Goal: Task Accomplishment & Management: Manage account settings

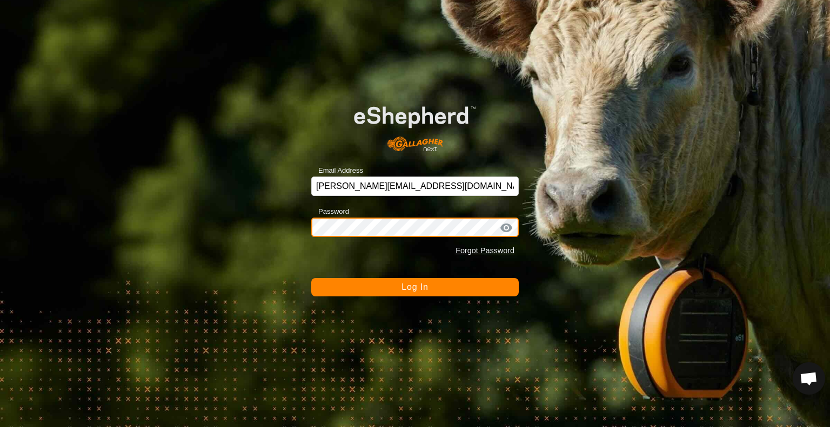
click at [311, 278] on button "Log In" at bounding box center [414, 287] width 207 height 18
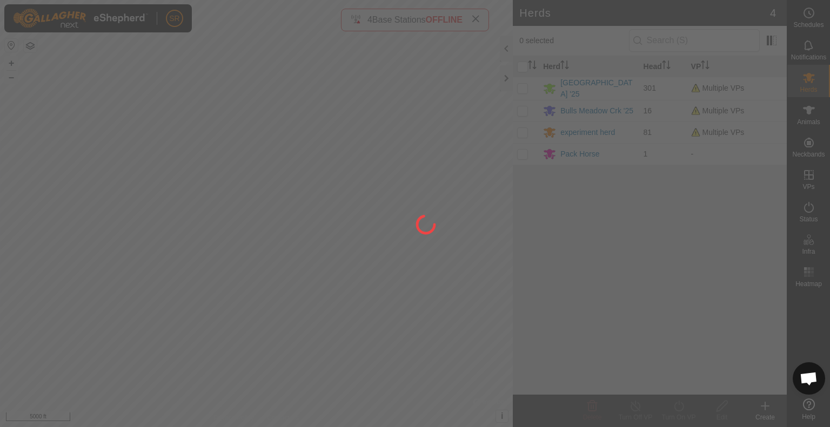
drag, startPoint x: 436, startPoint y: 88, endPoint x: 451, endPoint y: 142, distance: 56.1
click at [451, 142] on div at bounding box center [415, 213] width 830 height 427
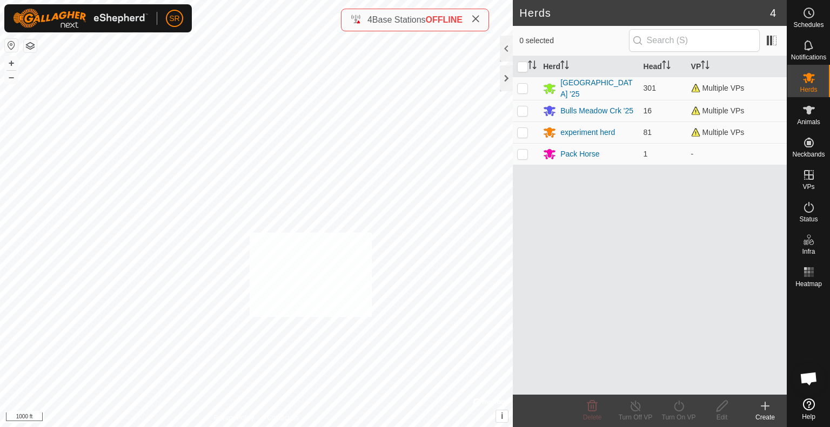
click at [249, 233] on div "2482 3300312434 Meadow Creek '25 EH2 to Eh3 + – ⇧ i © Mapbox , © OpenStreetMap …" at bounding box center [256, 213] width 513 height 427
click at [800, 114] on es-animals-svg-icon at bounding box center [808, 110] width 19 height 17
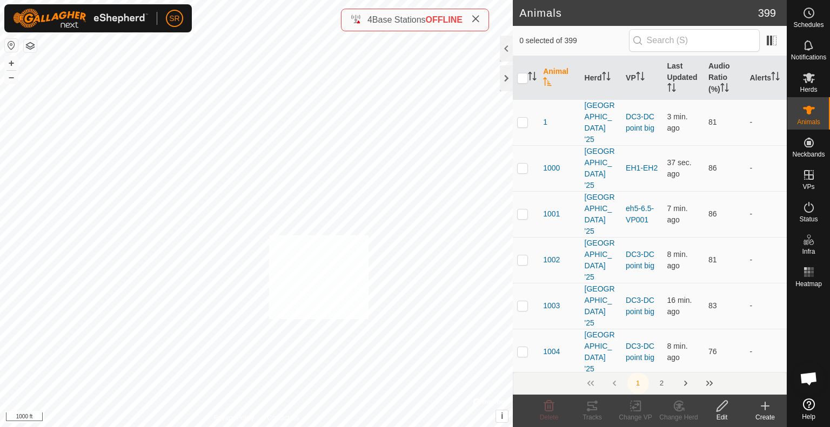
click at [269, 235] on div "2482 3300312434 Meadow Creek '25 EH2 to Eh3 + – ⇧ i © Mapbox , © OpenStreetMap …" at bounding box center [256, 213] width 513 height 427
checkbox input "true"
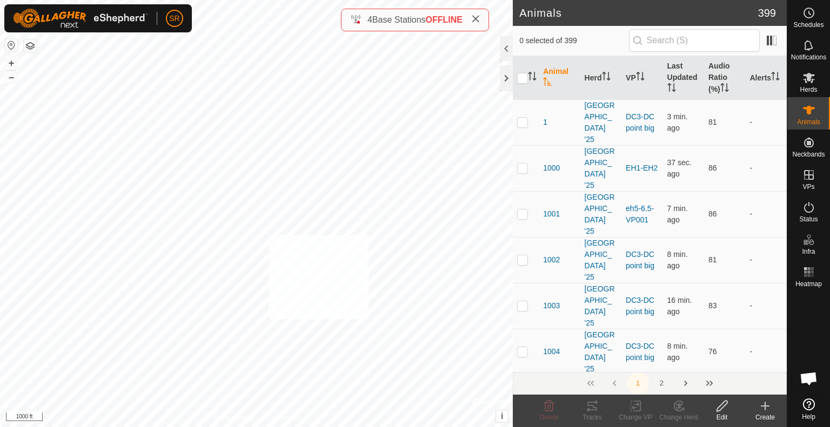
checkbox input "true"
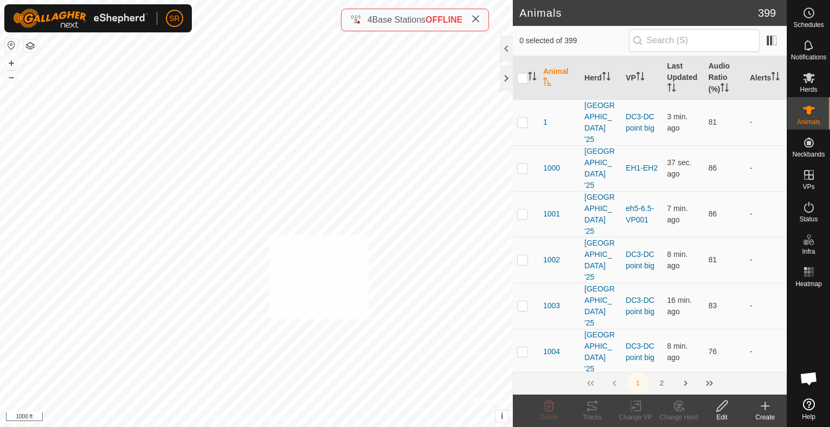
checkbox input "true"
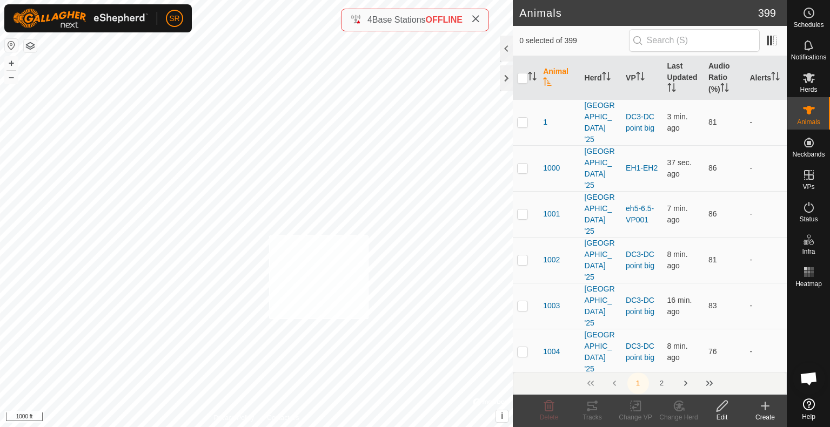
checkbox input "true"
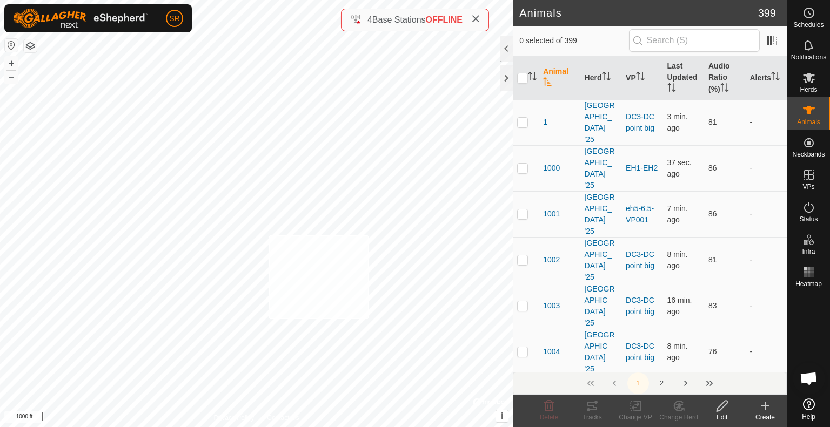
checkbox input "true"
click at [633, 413] on div "Change VP" at bounding box center [635, 418] width 43 height 10
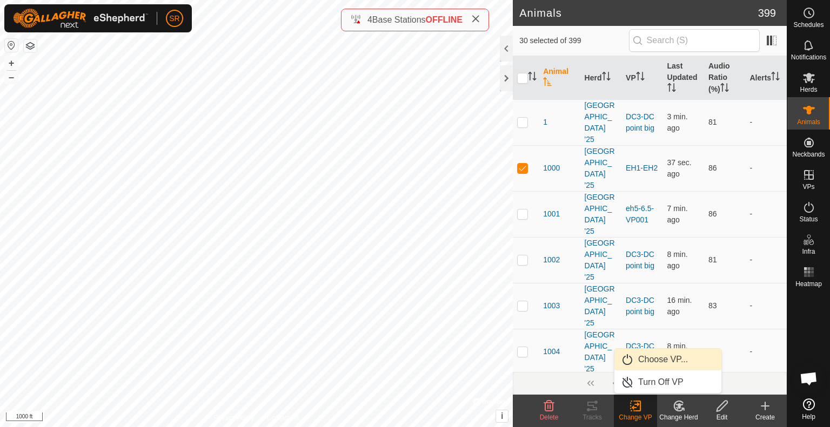
click at [668, 357] on link "Choose VP..." at bounding box center [667, 360] width 107 height 22
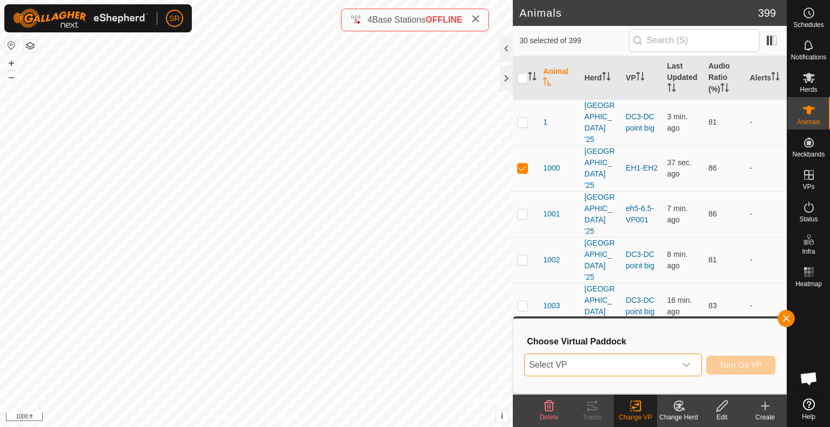
click at [658, 365] on span "Select VP" at bounding box center [600, 365] width 151 height 22
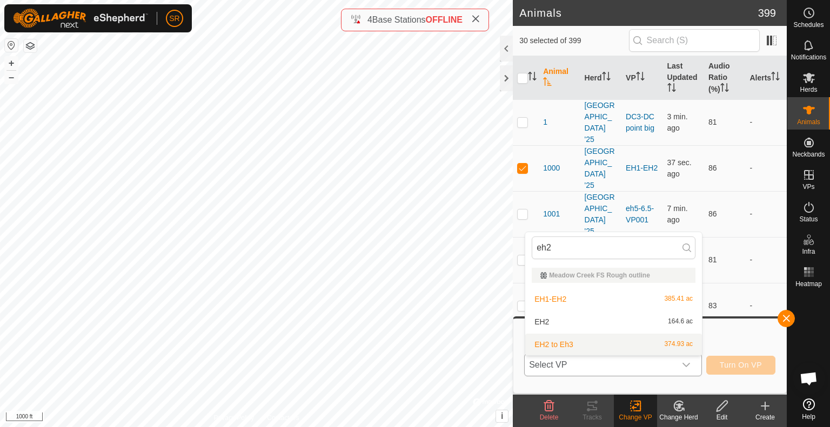
type input "eh2"
click at [581, 349] on li "EH2 to Eh3 374.93 ac" at bounding box center [613, 345] width 177 height 22
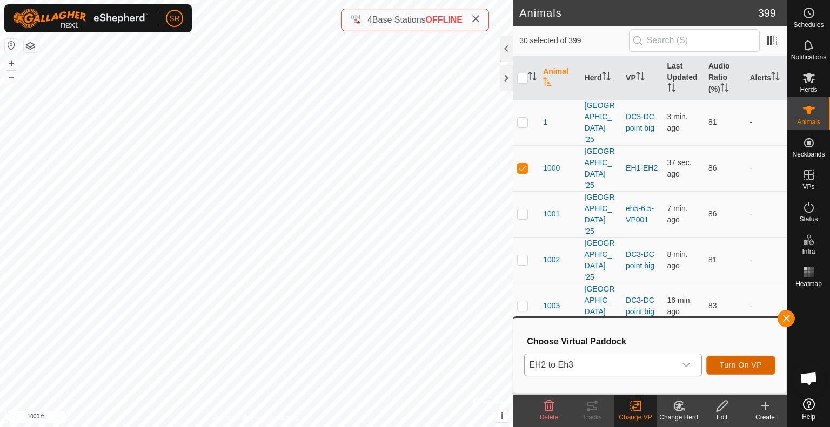
click at [735, 367] on span "Turn On VP" at bounding box center [741, 365] width 42 height 9
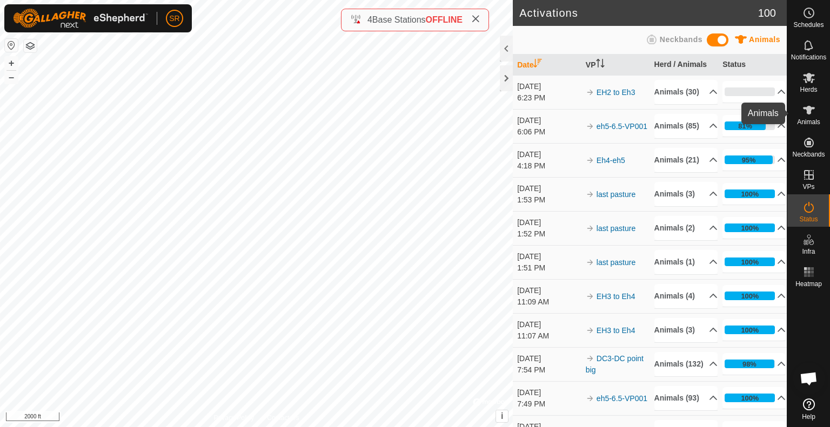
click at [809, 110] on icon at bounding box center [809, 110] width 12 height 9
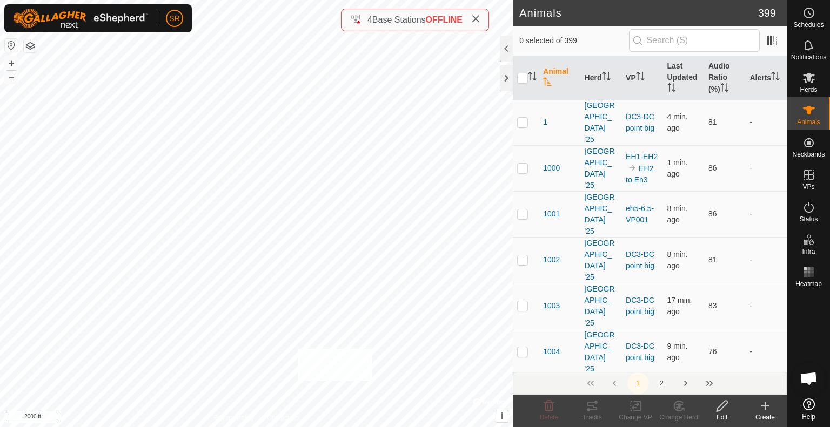
click at [298, 349] on div "1122 3892541107 Meadow Creek '25 EH move to Experiment 1 + – ⇧ i © Mapbox , © O…" at bounding box center [256, 213] width 513 height 427
checkbox input "true"
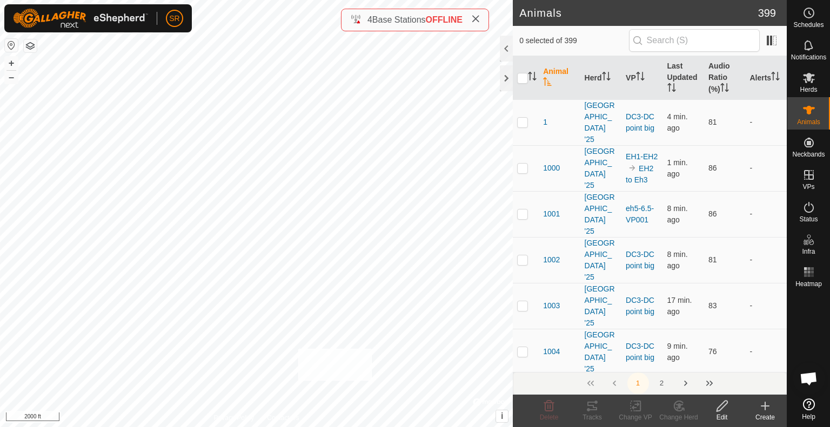
checkbox input "true"
click at [632, 406] on icon at bounding box center [636, 406] width 14 height 13
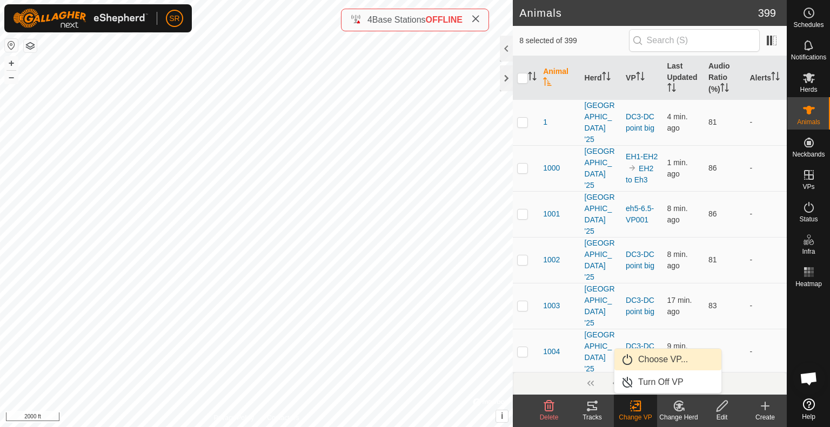
click at [660, 363] on link "Choose VP..." at bounding box center [667, 360] width 107 height 22
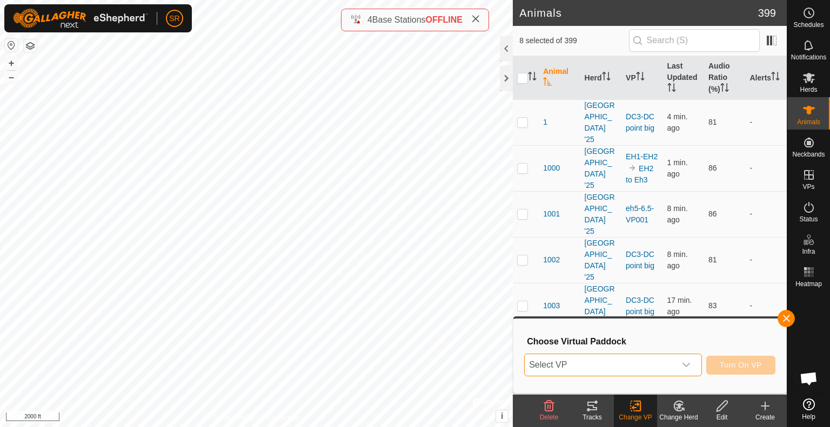
click at [663, 361] on span "Select VP" at bounding box center [600, 365] width 151 height 22
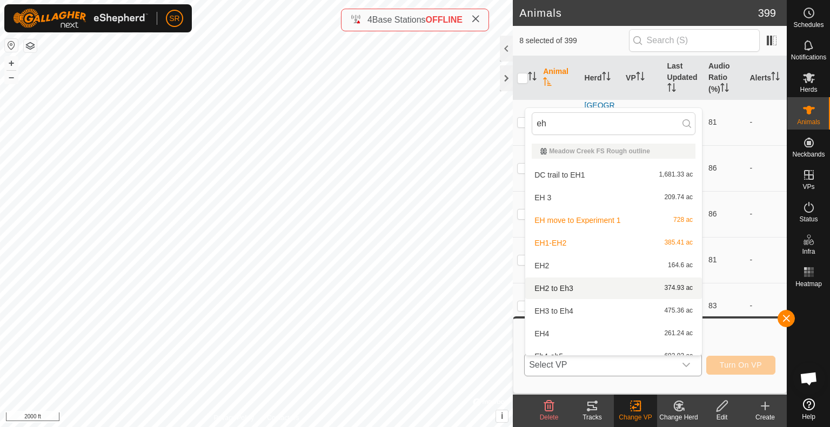
scroll to position [12, 0]
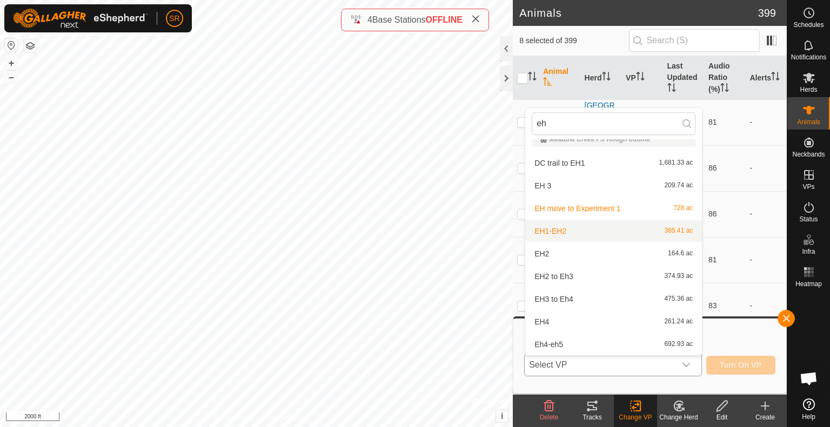
type input "eh"
click at [583, 229] on li "EH1-EH2 385.41 ac" at bounding box center [613, 231] width 177 height 22
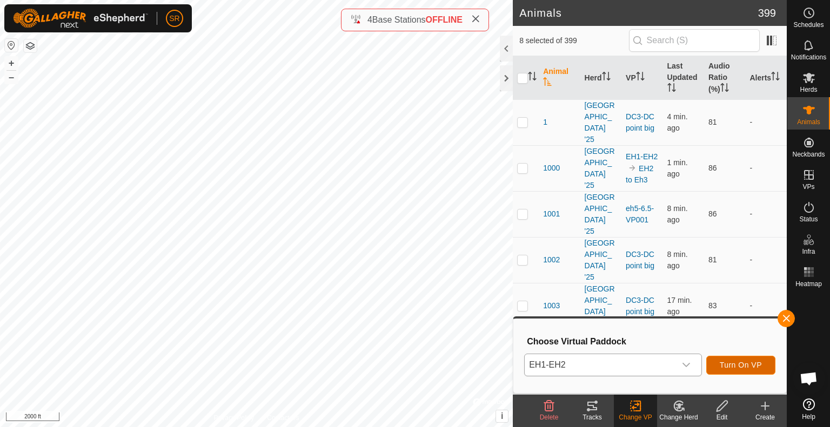
click at [754, 363] on span "Turn On VP" at bounding box center [741, 365] width 42 height 9
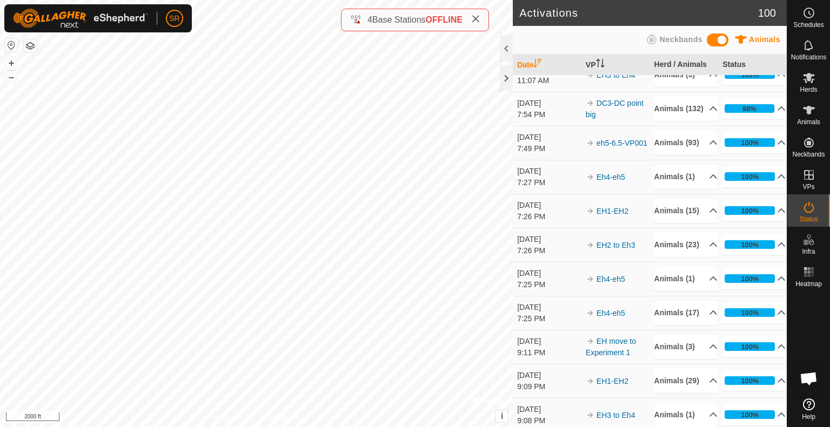
scroll to position [289, 0]
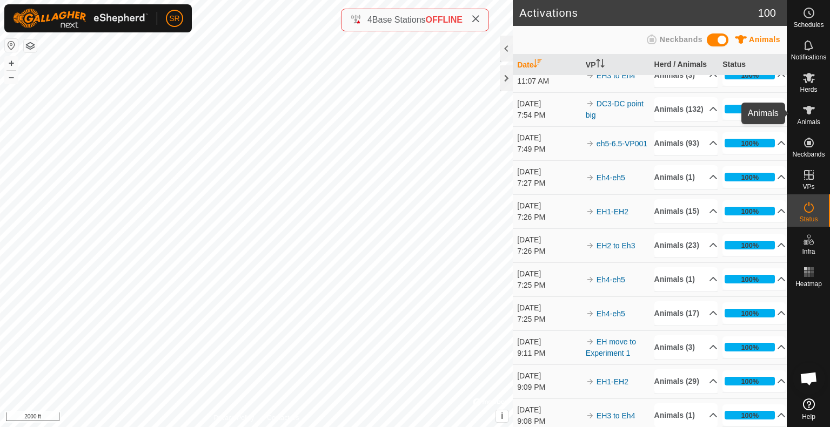
click at [807, 109] on icon at bounding box center [809, 110] width 12 height 9
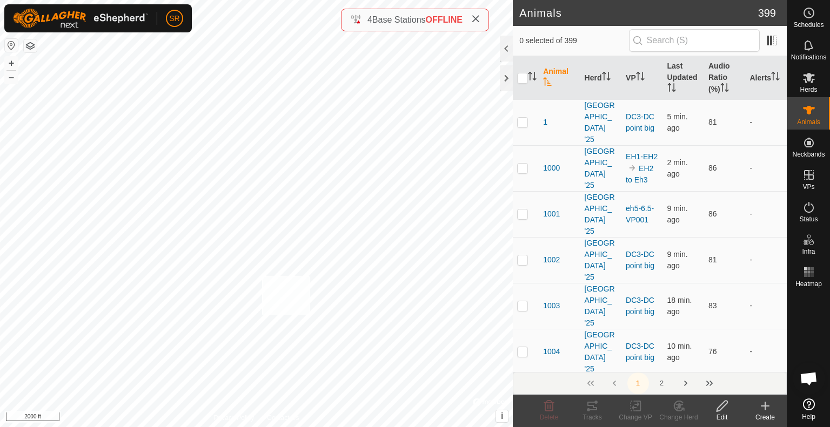
checkbox input "true"
click at [633, 407] on icon at bounding box center [636, 406] width 8 height 7
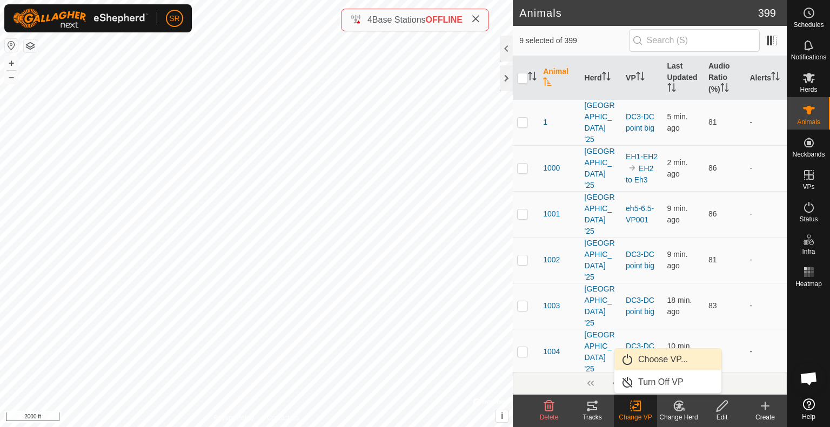
click at [653, 363] on link "Choose VP..." at bounding box center [667, 360] width 107 height 22
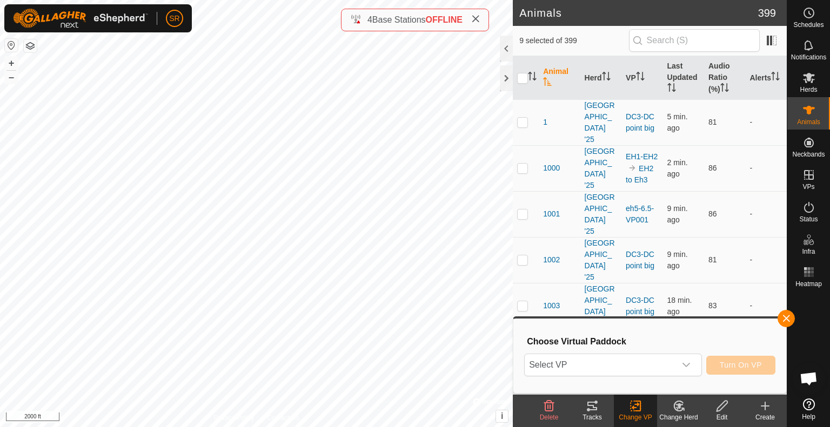
click at [653, 363] on span "Select VP" at bounding box center [600, 365] width 151 height 22
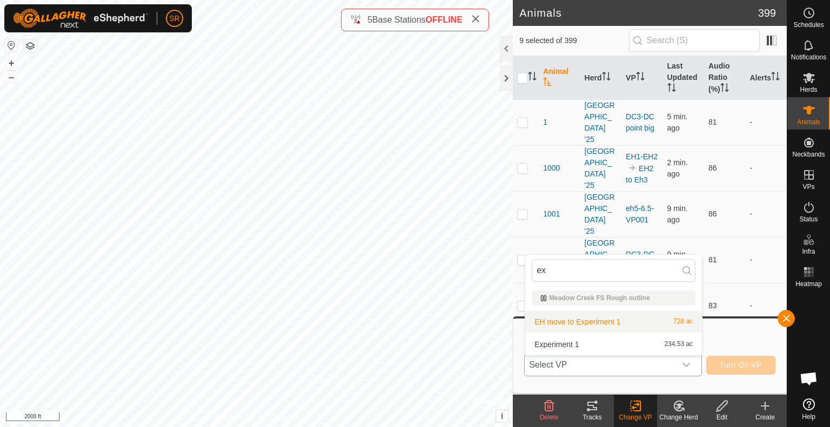
type input "ex"
click at [581, 324] on li "EH move to Experiment 1 728 ac" at bounding box center [613, 322] width 177 height 22
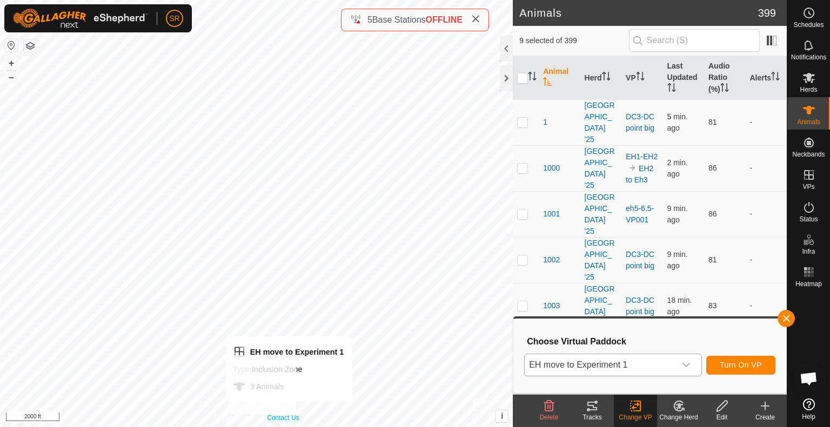
click at [296, 414] on div "Privacy Policy Contact Us EH move to Experiment 1 Type: Inclusion Zone 3 Animal…" at bounding box center [256, 213] width 513 height 427
checkbox input "true"
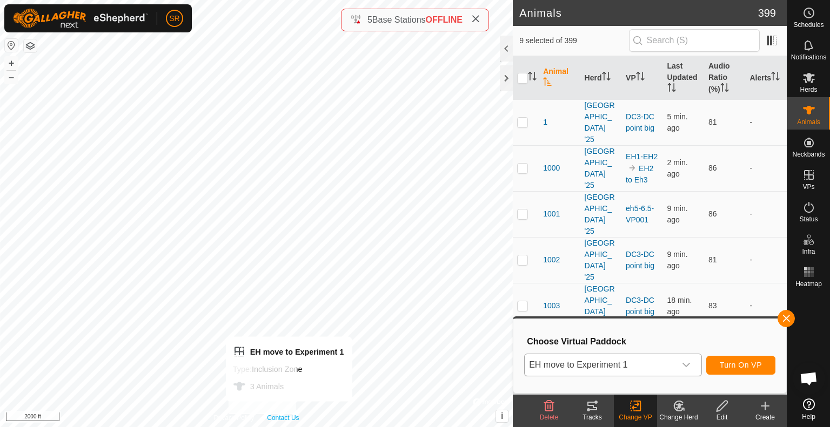
checkbox input "true"
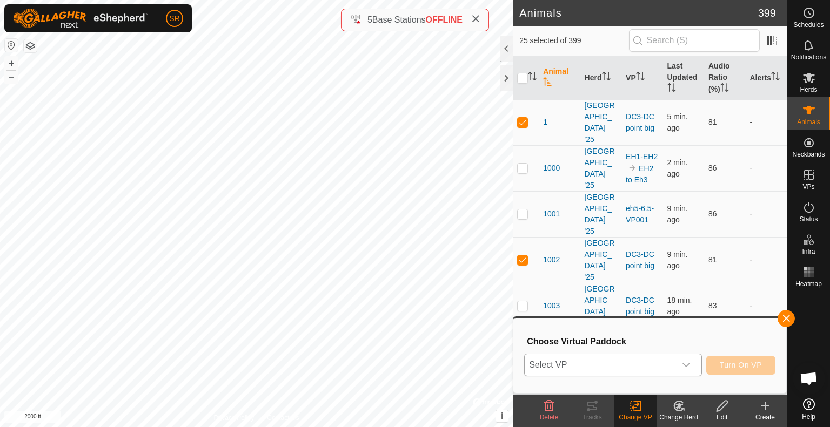
click at [674, 360] on span "Select VP" at bounding box center [600, 365] width 151 height 22
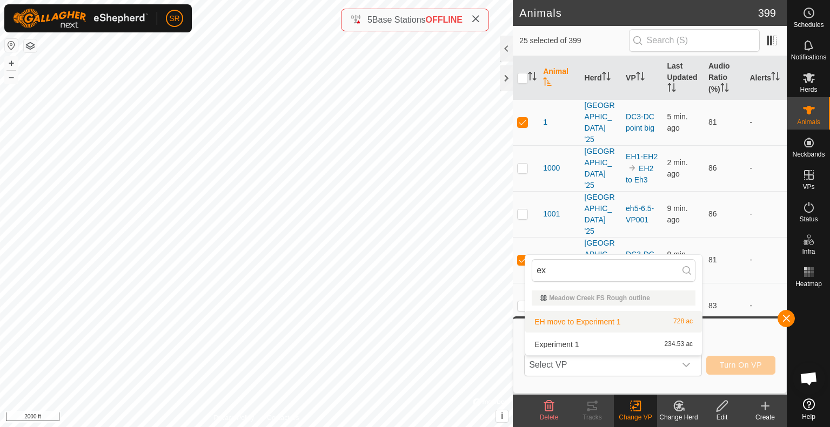
type input "ex"
click at [584, 318] on li "EH move to Experiment 1 728 ac" at bounding box center [613, 322] width 177 height 22
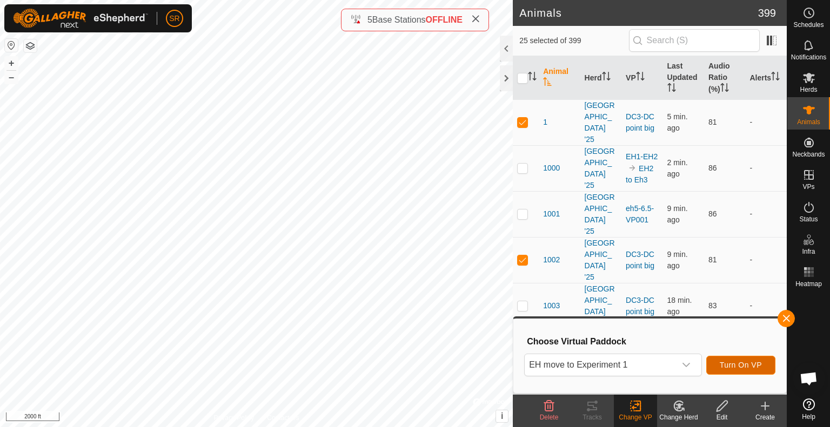
click at [751, 360] on button "Turn On VP" at bounding box center [740, 365] width 69 height 19
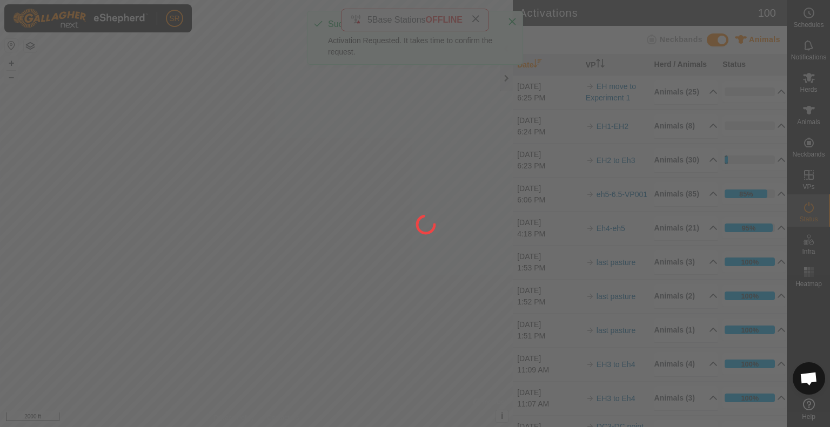
drag, startPoint x: 403, startPoint y: 99, endPoint x: 415, endPoint y: 157, distance: 59.1
click at [415, 157] on div at bounding box center [415, 213] width 830 height 427
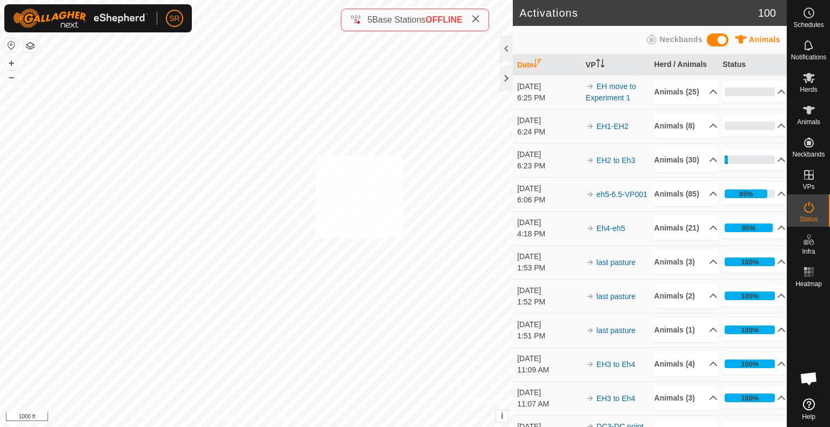
click at [314, 155] on div "1020 1398969942 Meadow Creek '25 EH2 to Eh3 + – ⇧ i © Mapbox , © OpenStreetMap …" at bounding box center [256, 213] width 513 height 427
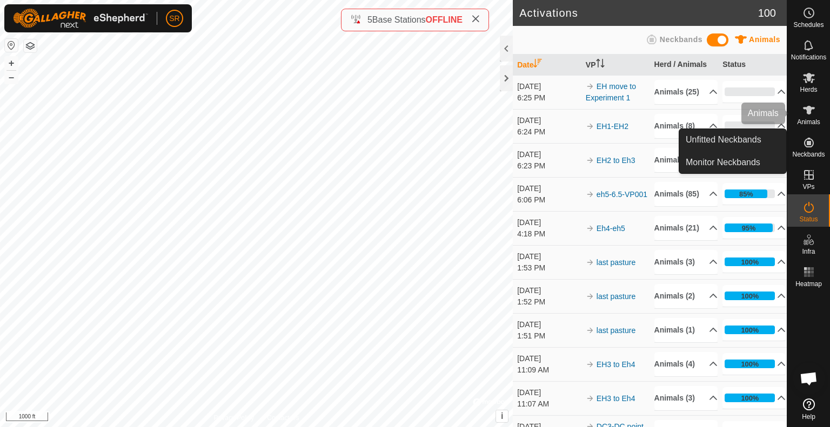
click at [814, 120] on span "Animals" at bounding box center [808, 122] width 23 height 6
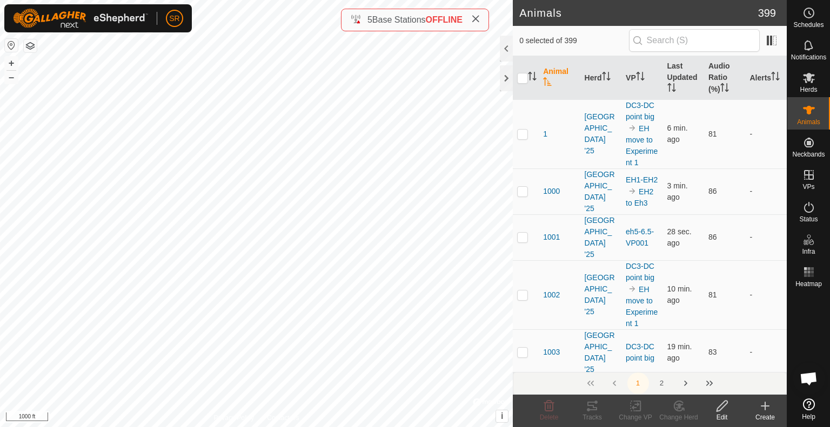
click at [318, 155] on div "3948 2131092146 Meadow Creek '25 EH2 to Eh3 + – ⇧ i © Mapbox , © OpenStreetMap …" at bounding box center [256, 213] width 513 height 427
checkbox input "true"
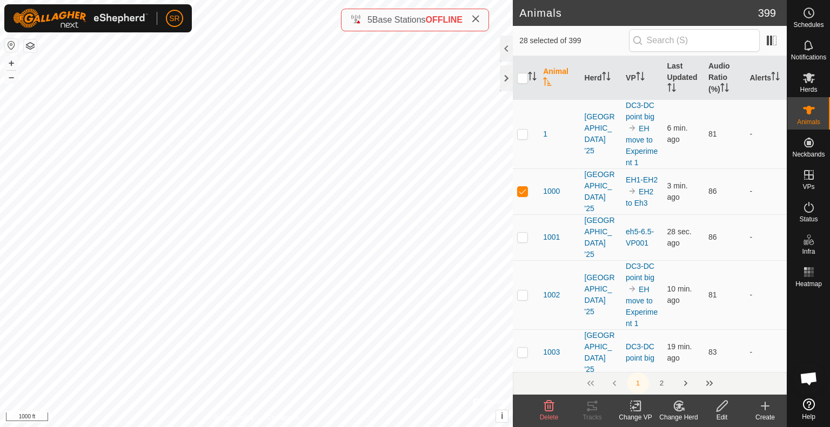
checkbox input "true"
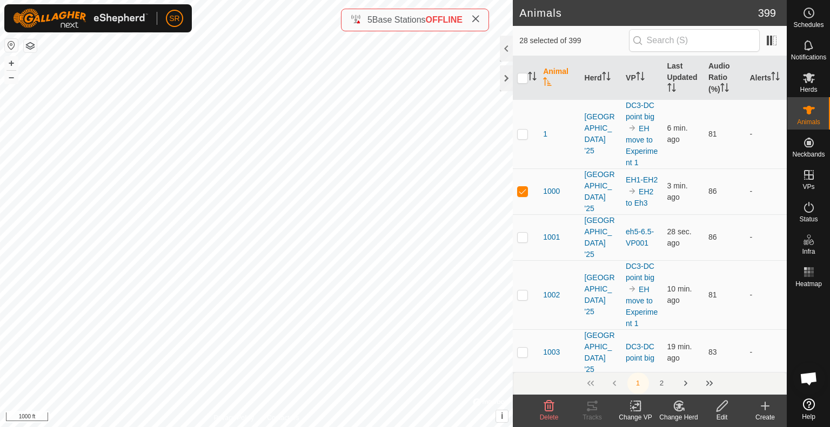
checkbox input "true"
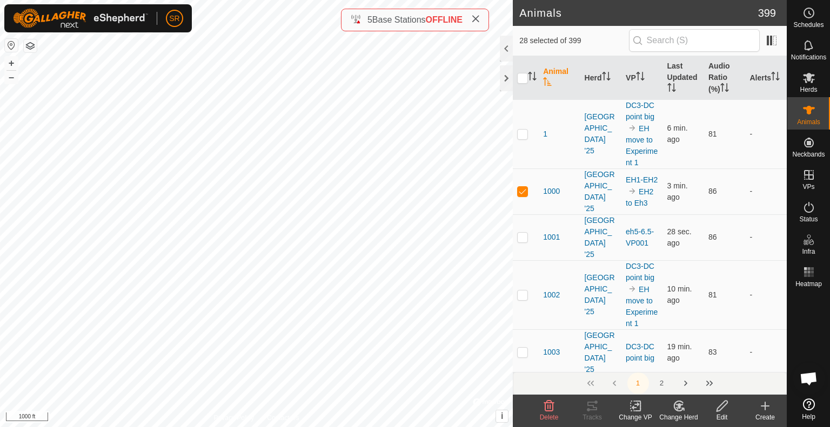
checkbox input "true"
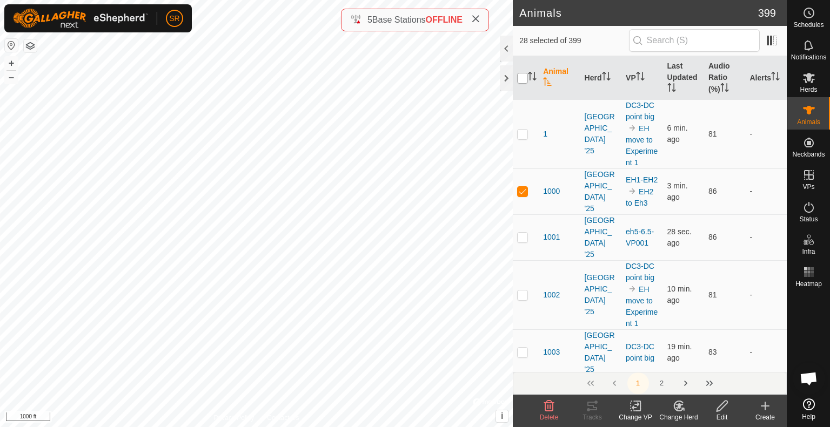
click at [525, 77] on input "checkbox" at bounding box center [522, 78] width 11 height 11
checkbox input "true"
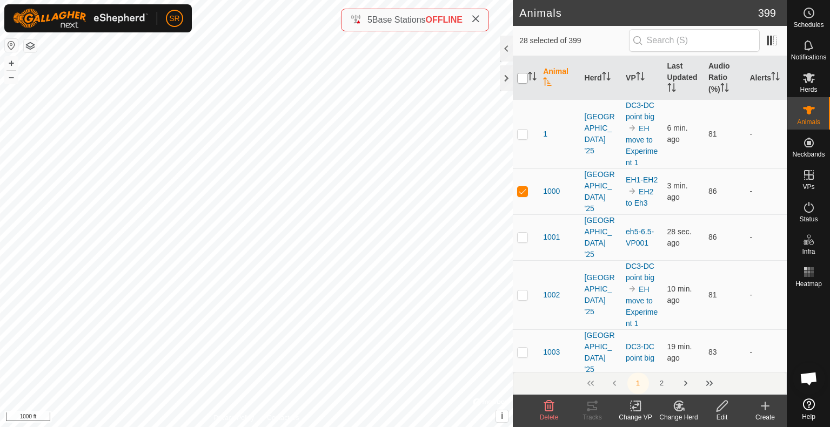
checkbox input "true"
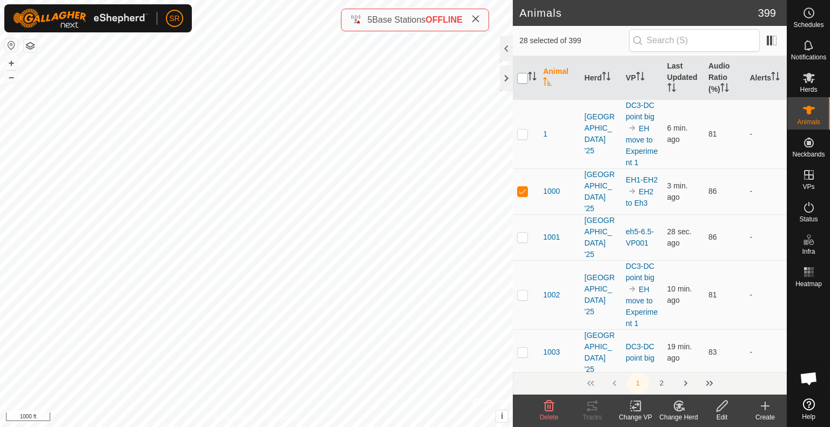
checkbox input "true"
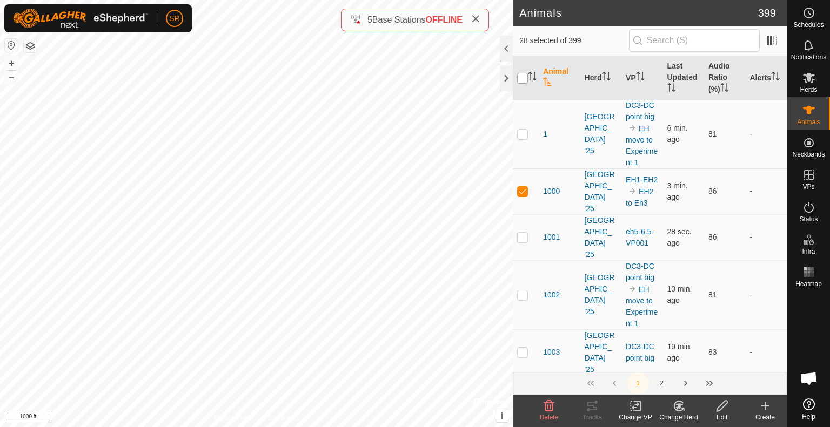
checkbox input "true"
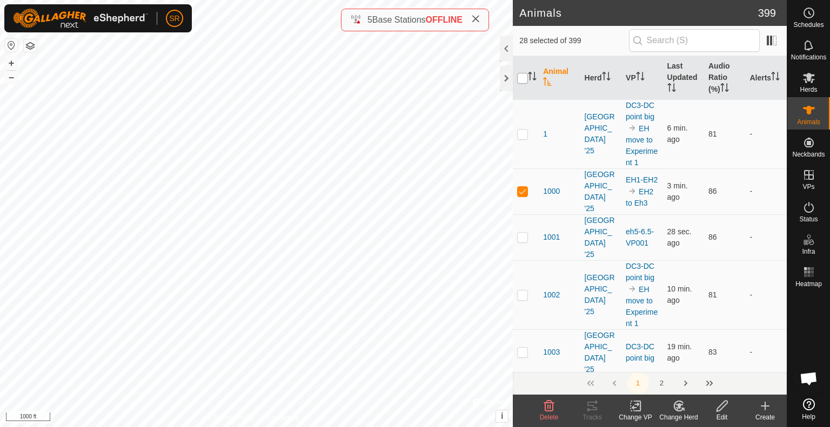
checkbox input "true"
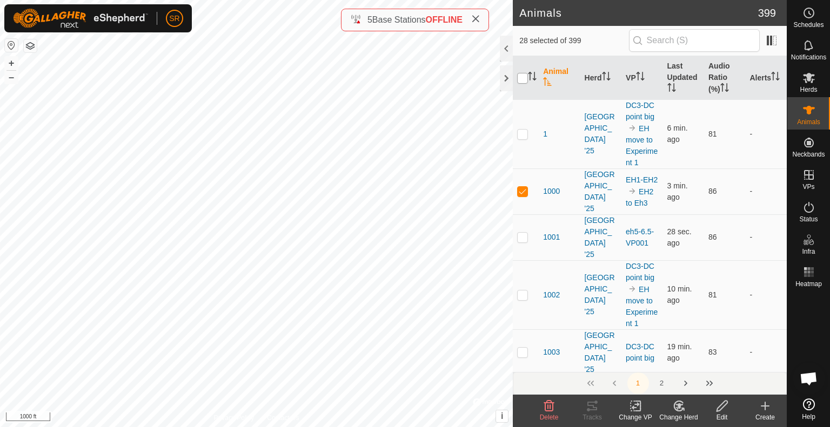
checkbox input "true"
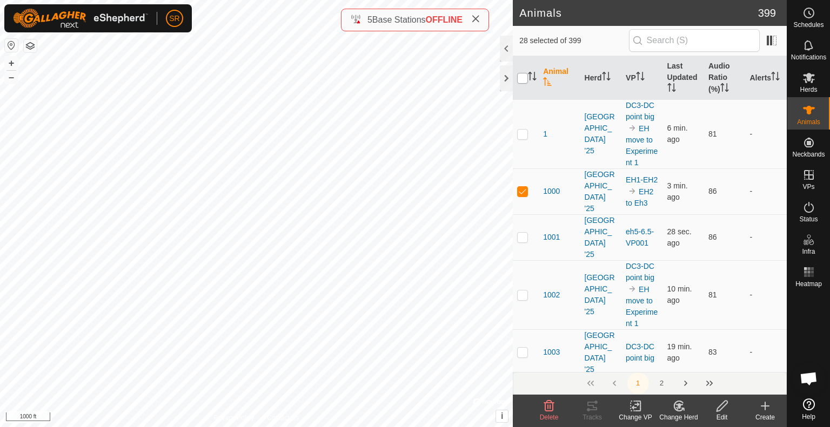
checkbox input "true"
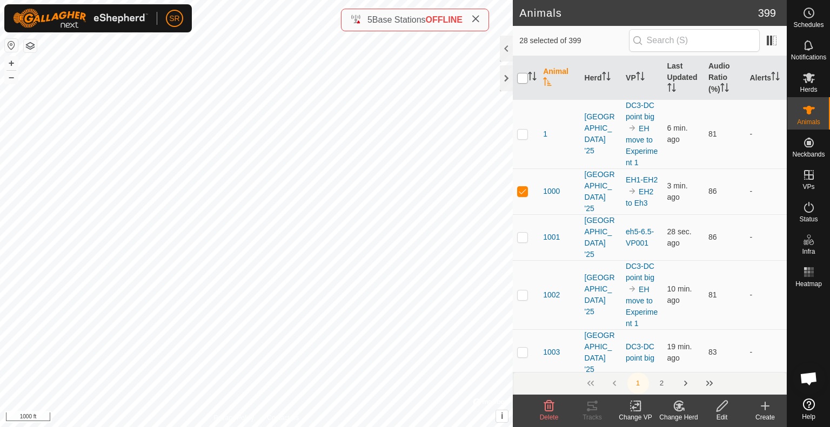
checkbox input "true"
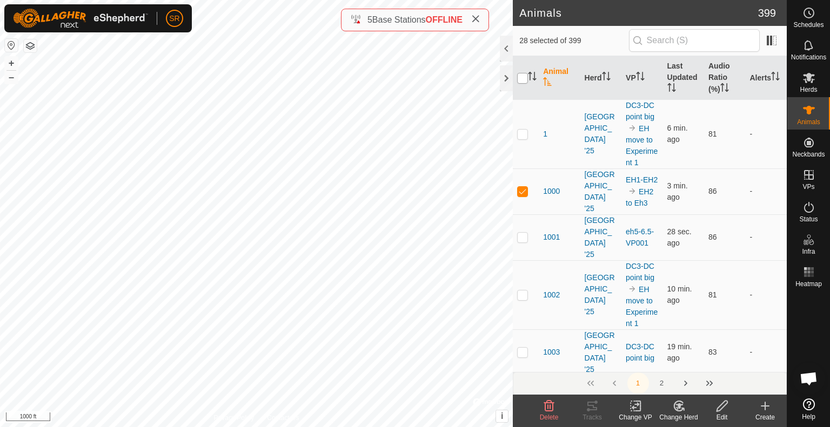
checkbox input "true"
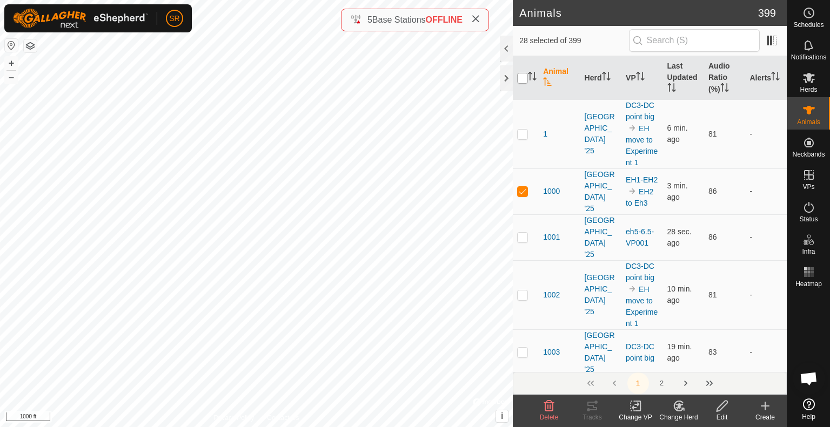
checkbox input "true"
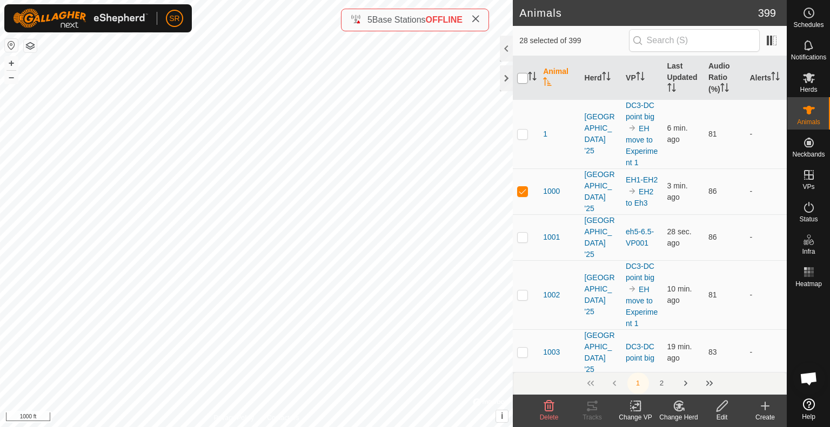
checkbox input "true"
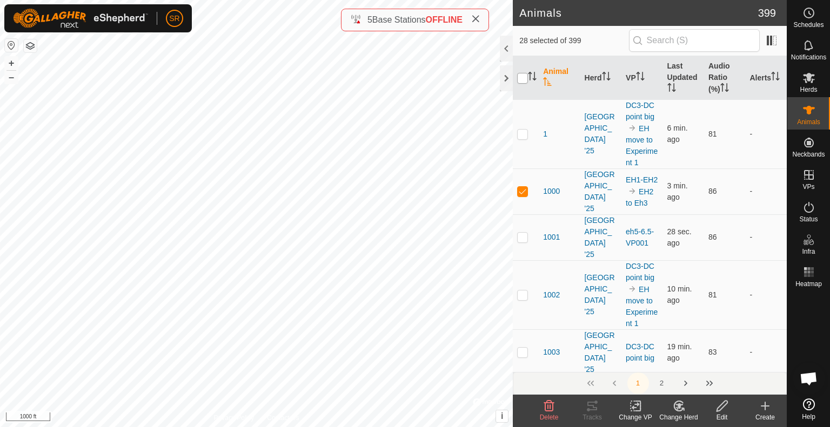
checkbox input "true"
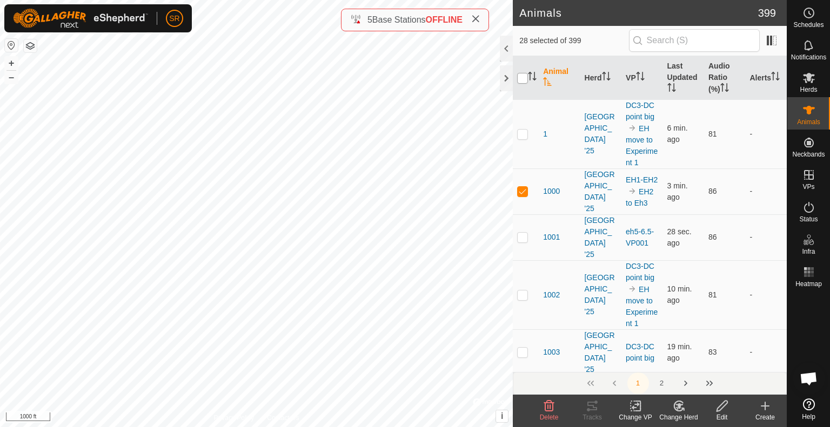
checkbox input "true"
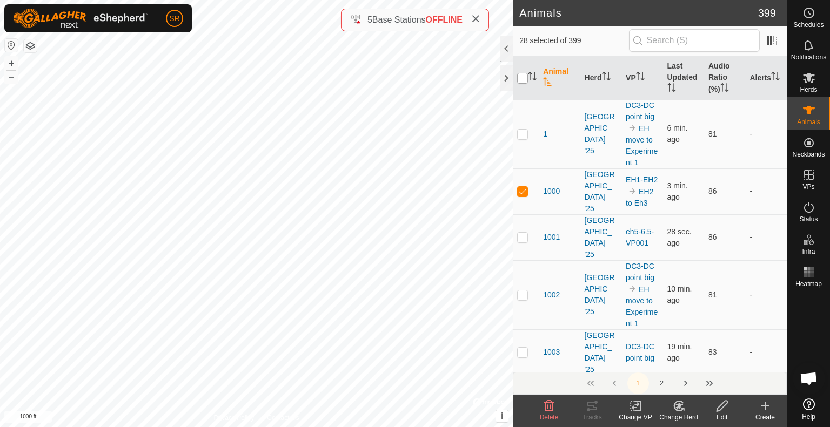
checkbox input "true"
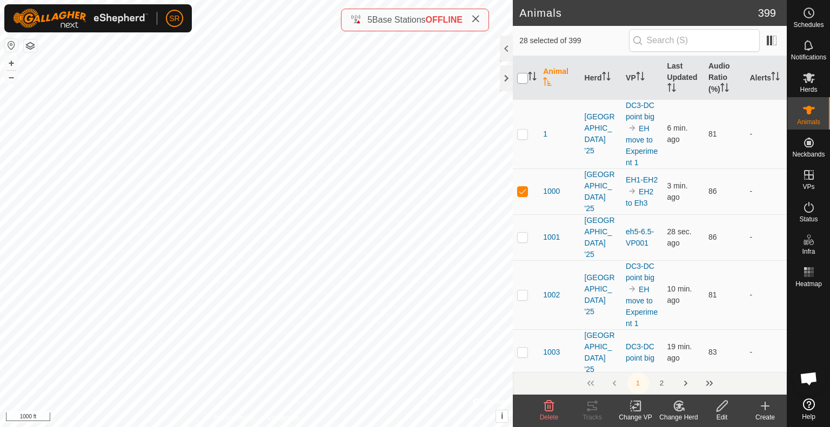
checkbox input "true"
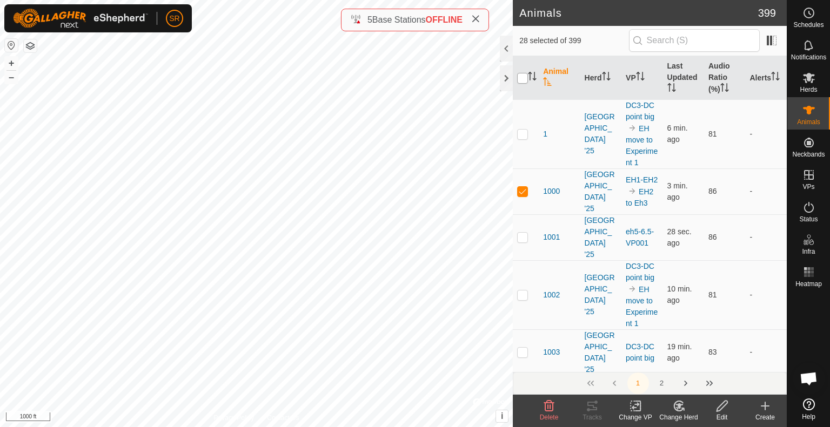
checkbox input "true"
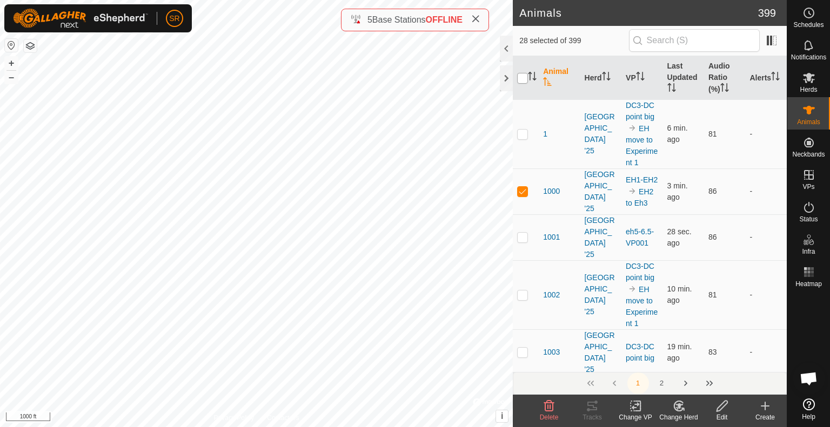
checkbox input "true"
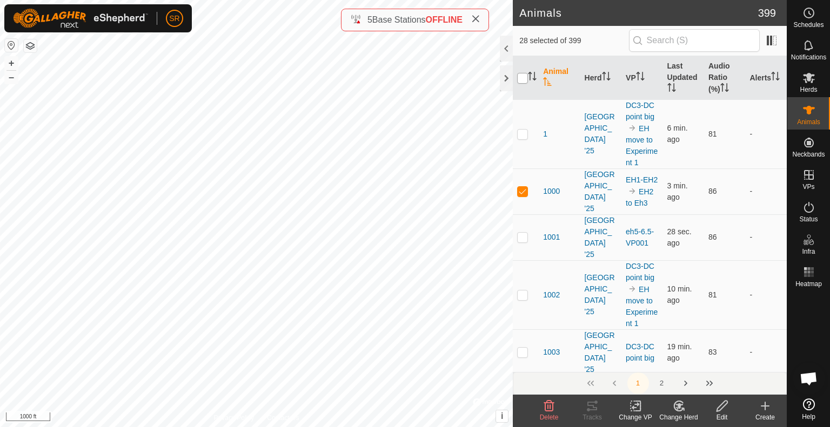
checkbox input "true"
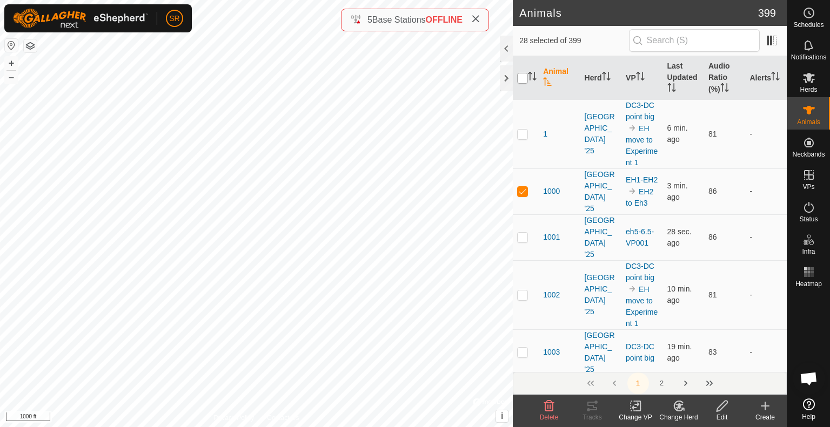
checkbox input "true"
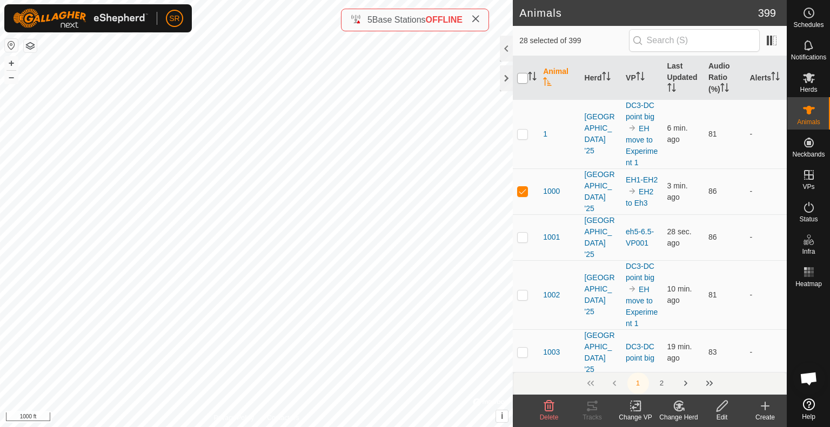
checkbox input "true"
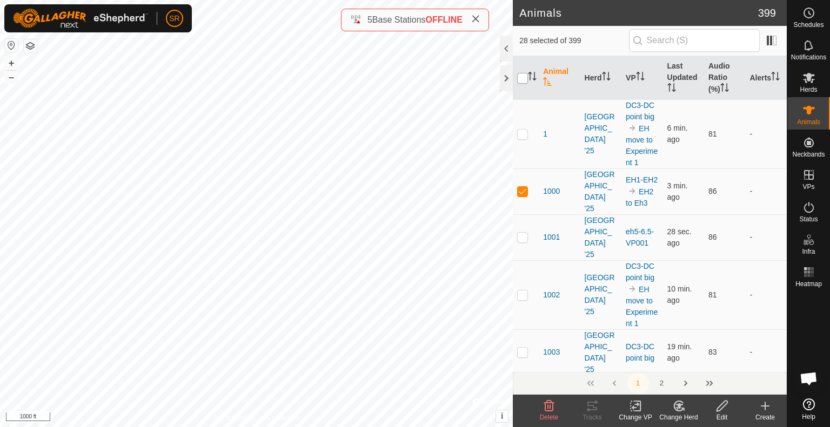
checkbox input "true"
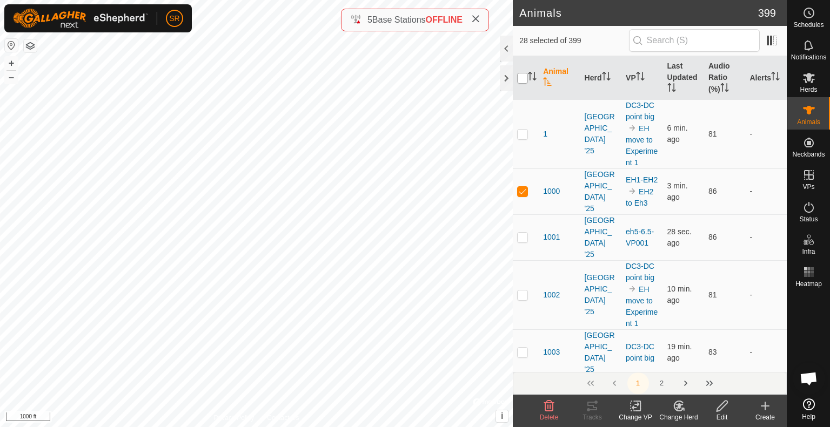
checkbox input "true"
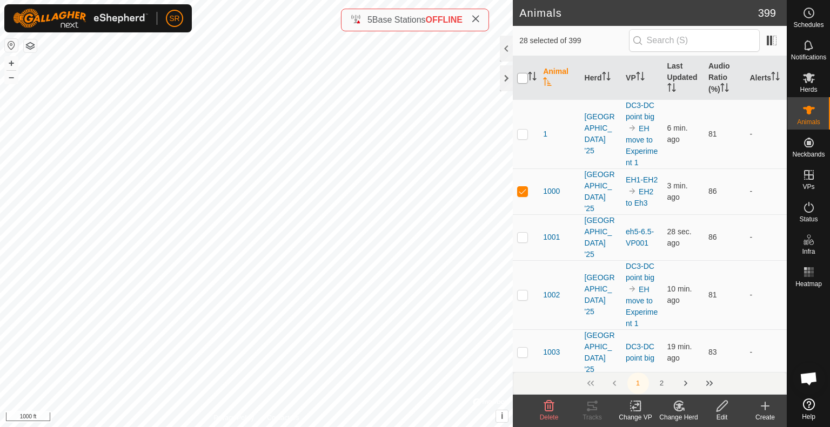
checkbox input "true"
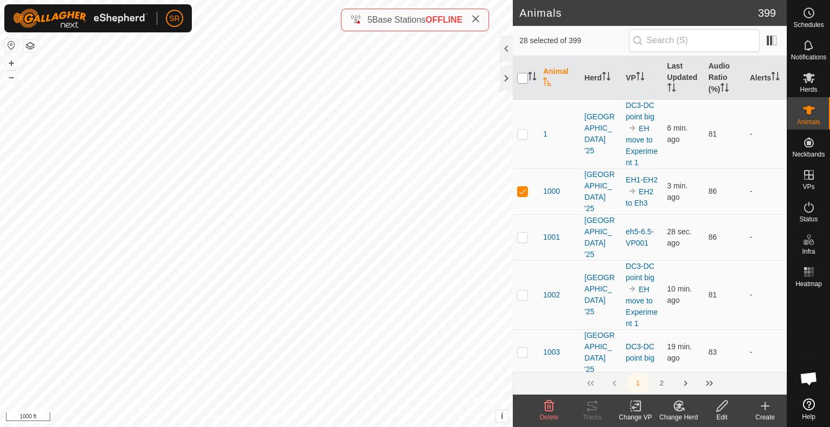
checkbox input "true"
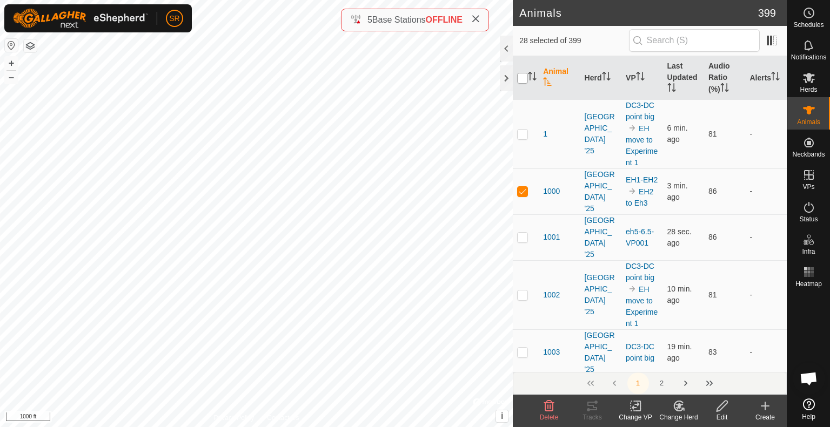
checkbox input "true"
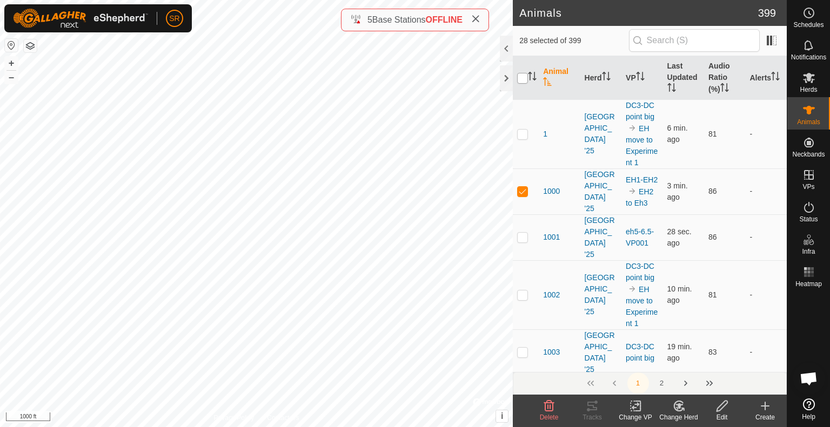
checkbox input "true"
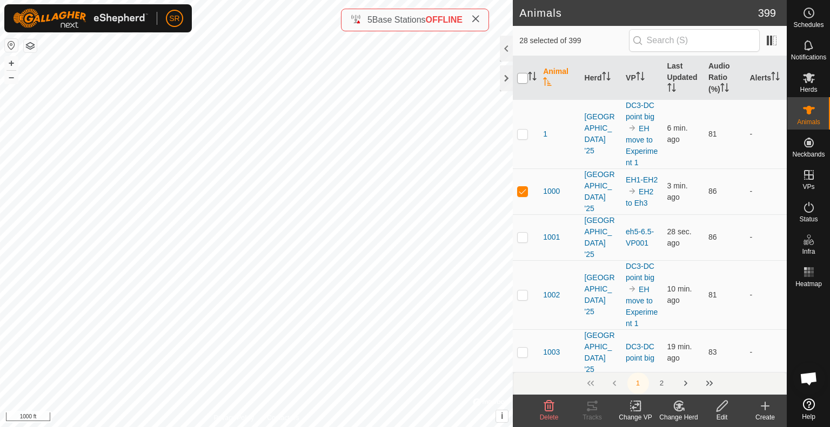
checkbox input "true"
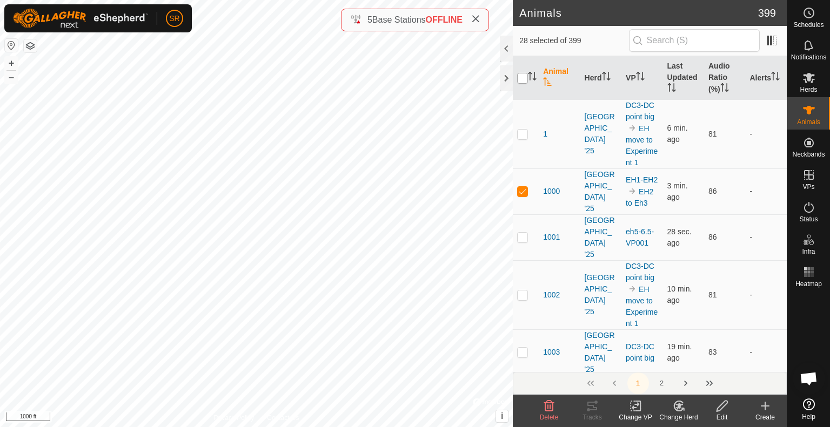
checkbox input "true"
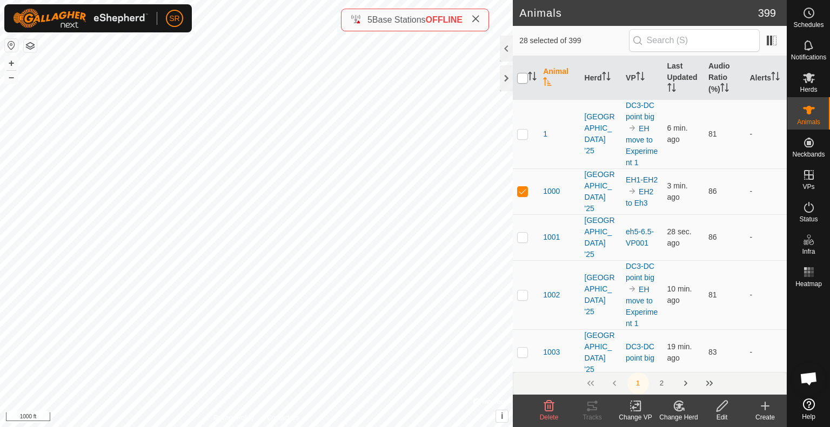
checkbox input "true"
click at [525, 77] on input "checkbox" at bounding box center [522, 78] width 11 height 11
click at [503, 75] on div at bounding box center [506, 78] width 13 height 26
